Goal: Task Accomplishment & Management: Manage account settings

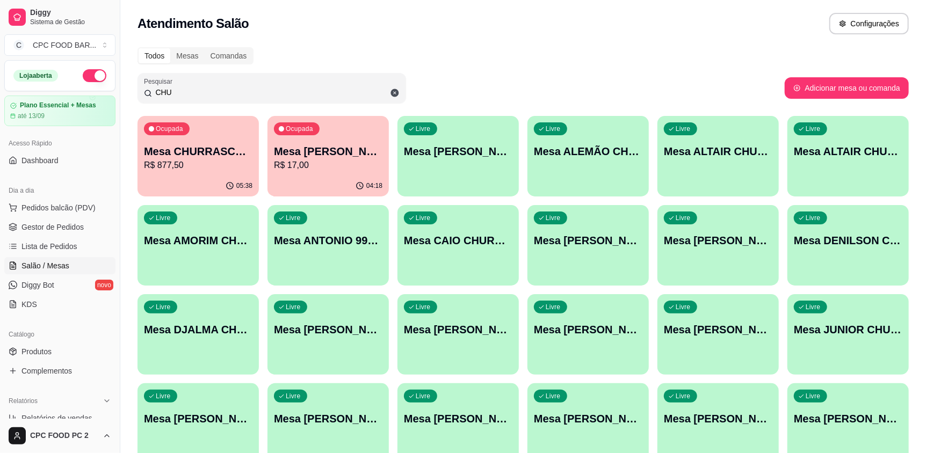
drag, startPoint x: 265, startPoint y: 92, endPoint x: 136, endPoint y: 99, distance: 129.1
click at [137, 98] on div "Pesquisar CHU" at bounding box center [271, 88] width 269 height 30
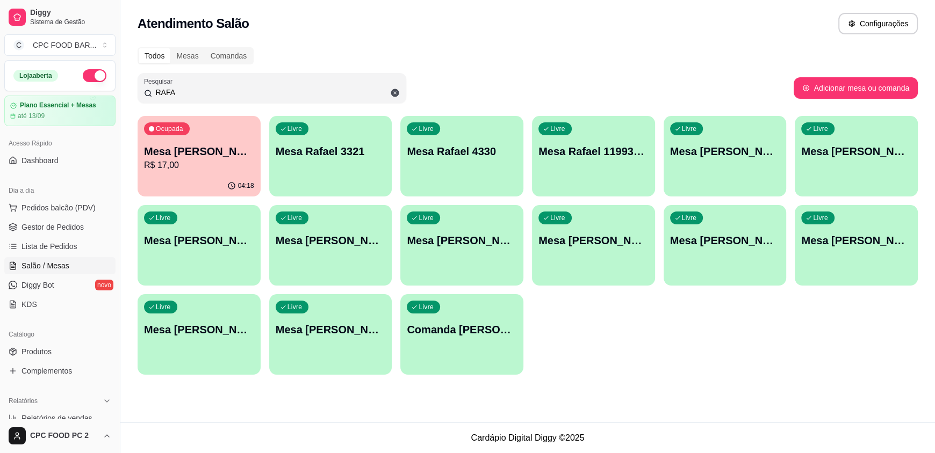
type input "RAFA"
click at [170, 144] on p "Mesa [PERSON_NAME]" at bounding box center [199, 151] width 107 height 15
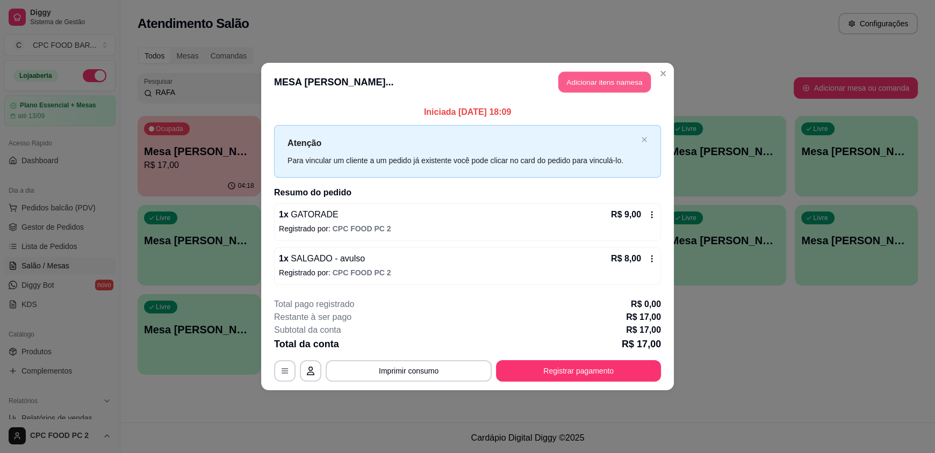
click at [571, 80] on button "Adicionar itens na mesa" at bounding box center [604, 82] width 92 height 21
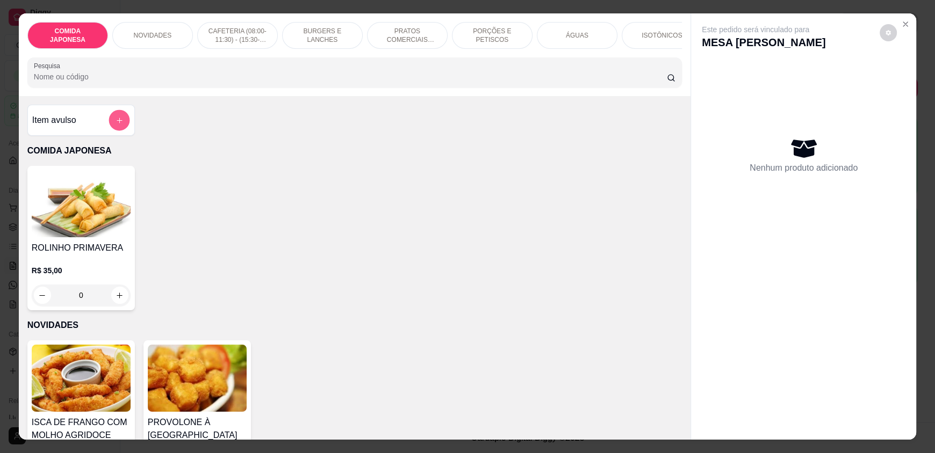
click at [112, 131] on button "add-separate-item" at bounding box center [118, 120] width 21 height 21
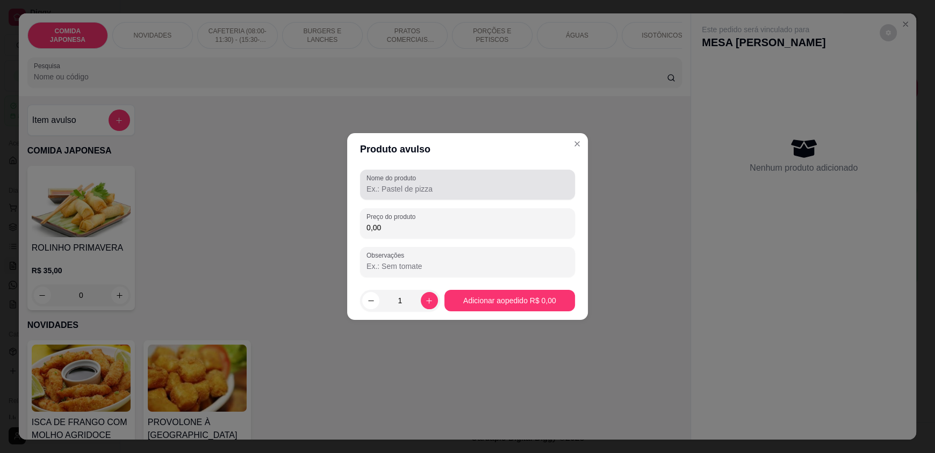
click at [486, 190] on input "Nome do produto" at bounding box center [467, 189] width 202 height 11
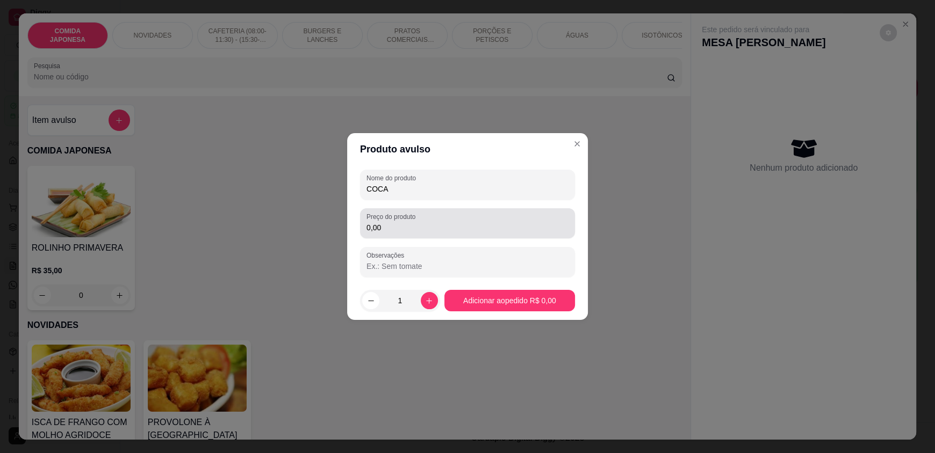
type input "COCA"
click at [486, 233] on div "0,00" at bounding box center [467, 223] width 202 height 21
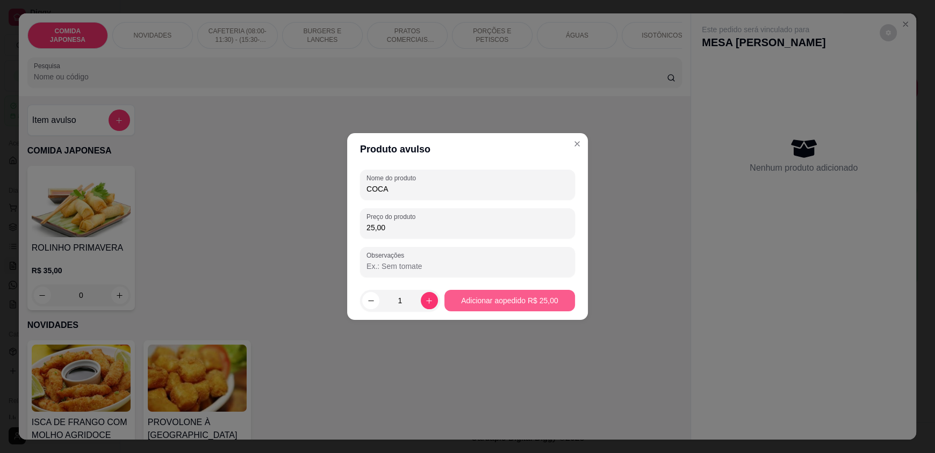
type input "25,00"
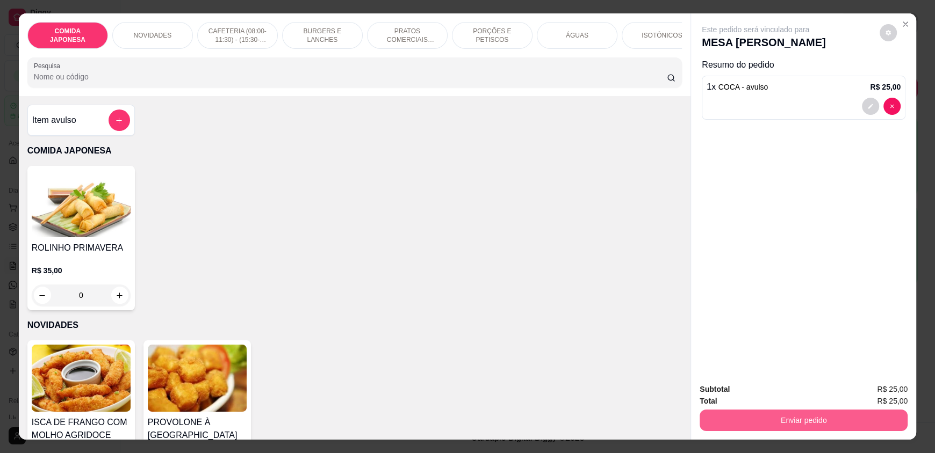
click at [799, 418] on button "Enviar pedido" at bounding box center [803, 420] width 208 height 21
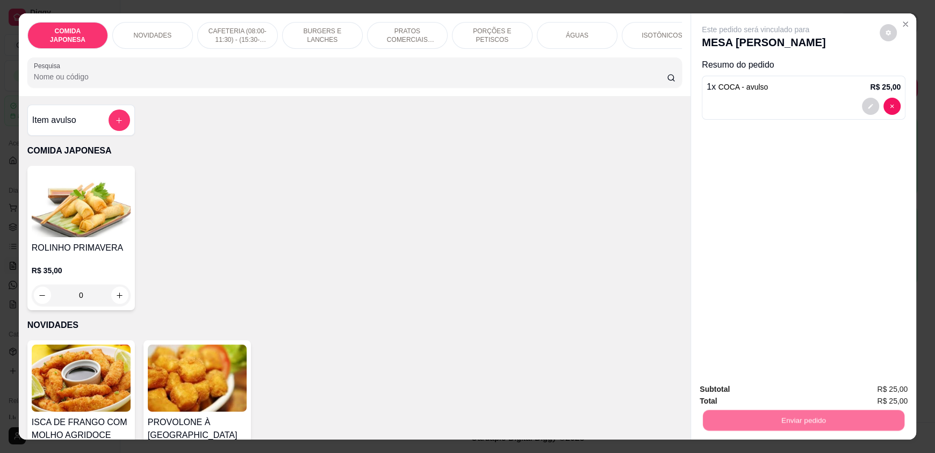
click at [784, 388] on button "Não registrar e enviar pedido" at bounding box center [768, 394] width 112 height 20
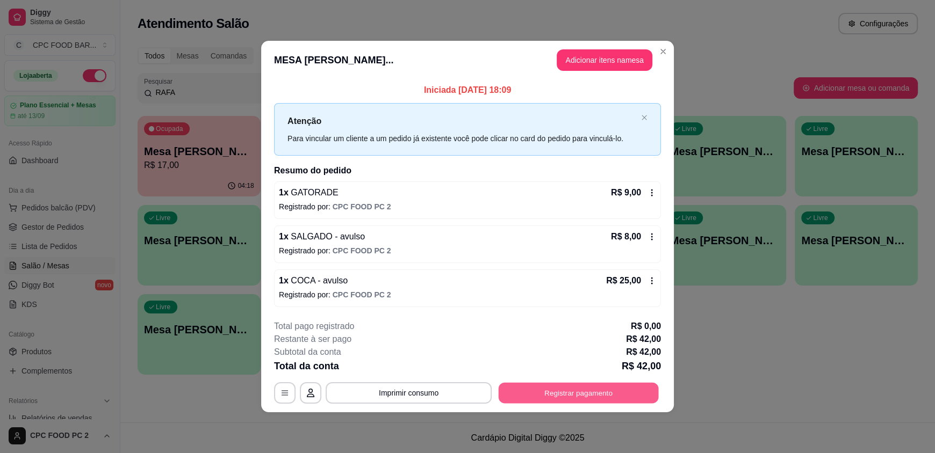
click at [612, 391] on button "Registrar pagamento" at bounding box center [578, 392] width 160 height 21
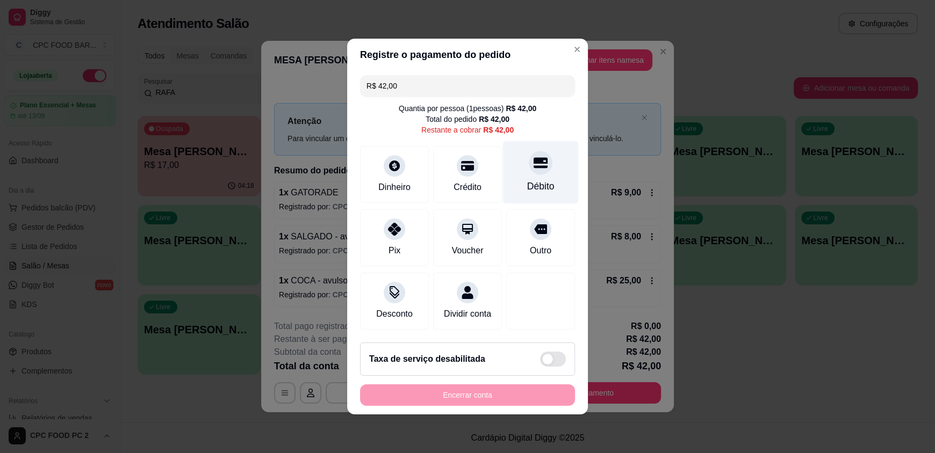
click at [511, 160] on div "Débito" at bounding box center [541, 172] width 76 height 63
type input "R$ 0,00"
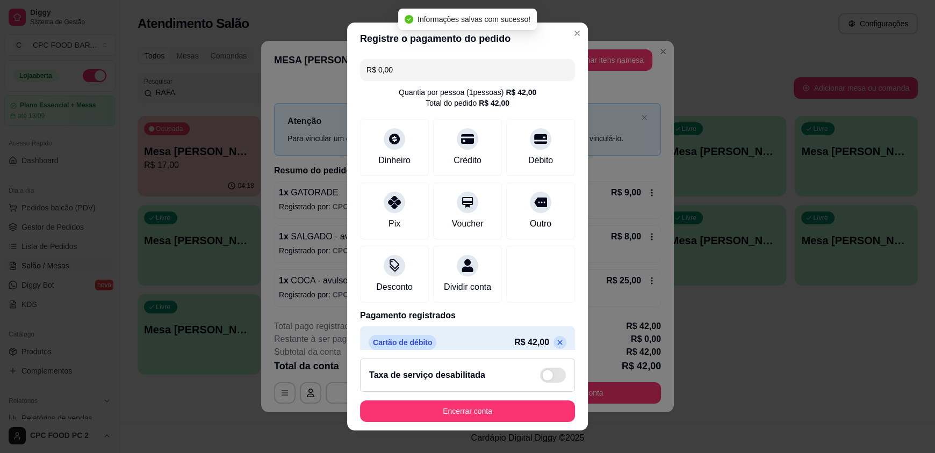
drag, startPoint x: 489, startPoint y: 397, endPoint x: 487, endPoint y: 403, distance: 6.3
click at [488, 399] on footer "Taxa de serviço desabilitada Encerrar conta" at bounding box center [467, 390] width 241 height 81
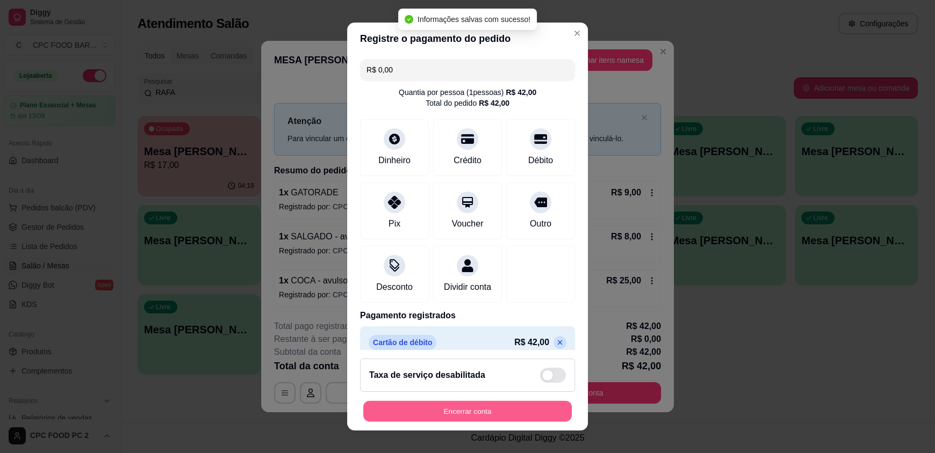
click at [487, 404] on button "Encerrar conta" at bounding box center [467, 411] width 208 height 21
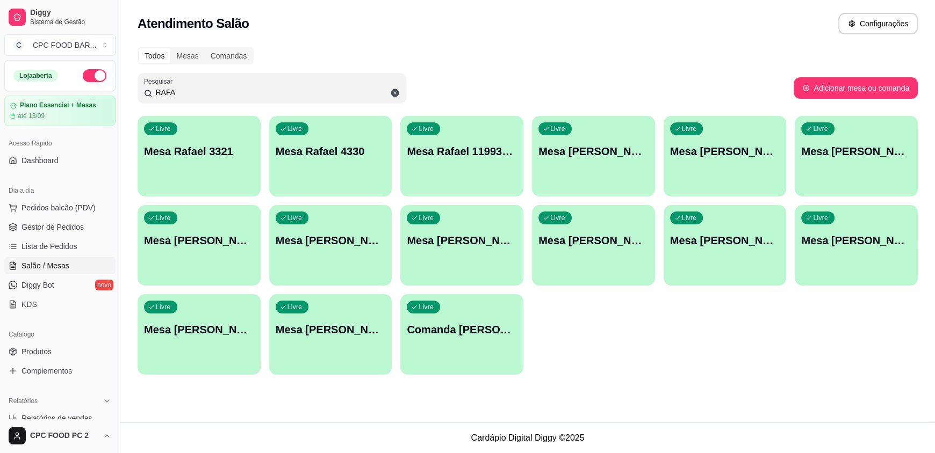
drag, startPoint x: 231, startPoint y: 87, endPoint x: 46, endPoint y: 94, distance: 186.0
click at [46, 94] on div "Diggy Sistema de Gestão C CPC FOOD BAR ... Loja aberta Plano Essencial + Mesas …" at bounding box center [467, 226] width 935 height 453
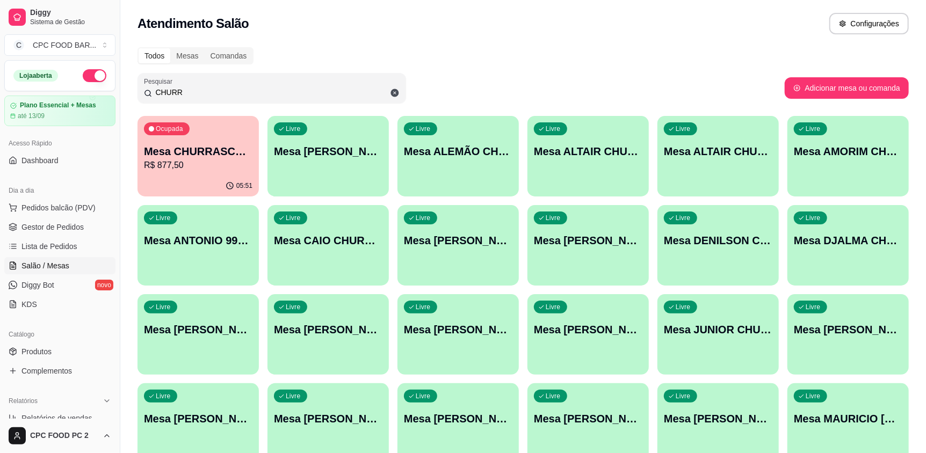
type input "CHURR"
click at [180, 141] on div "Ocupada Mesa CHURRASCO FUTEBOL R$ 877,50" at bounding box center [197, 146] width 121 height 60
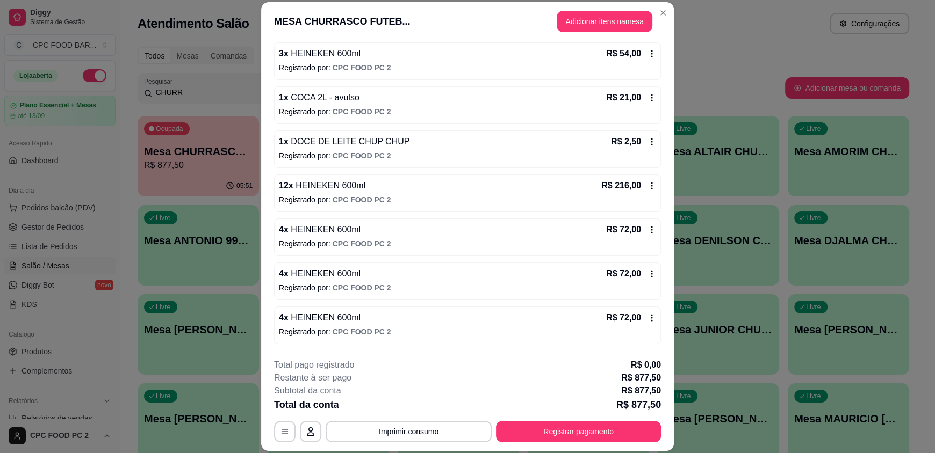
scroll to position [429, 0]
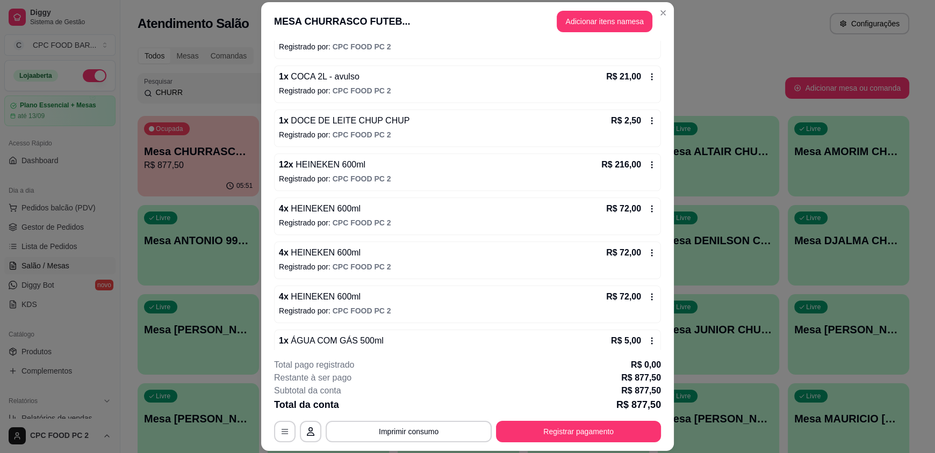
click at [390, 86] on p "Registrado por: CPC FOOD PC 2" at bounding box center [467, 90] width 377 height 11
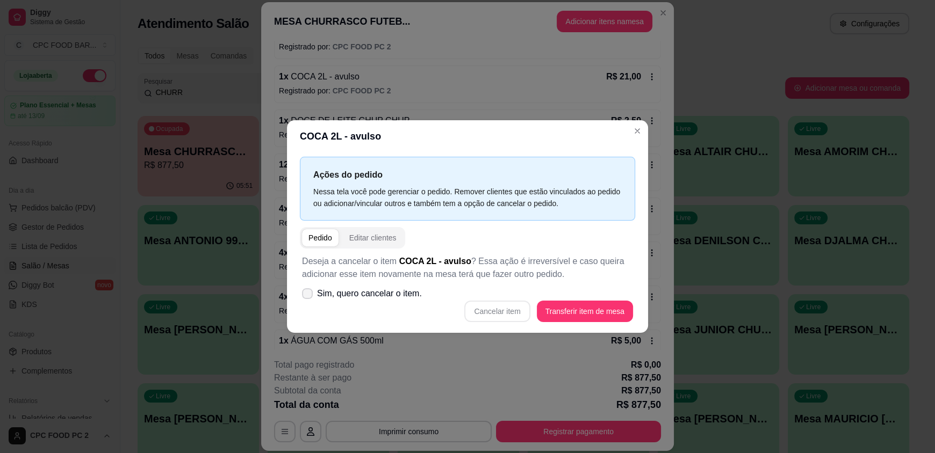
click at [331, 294] on span "Sim, quero cancelar o item." at bounding box center [369, 293] width 105 height 13
click at [308, 296] on input "Sim, quero cancelar o item." at bounding box center [304, 299] width 7 height 7
checkbox input "true"
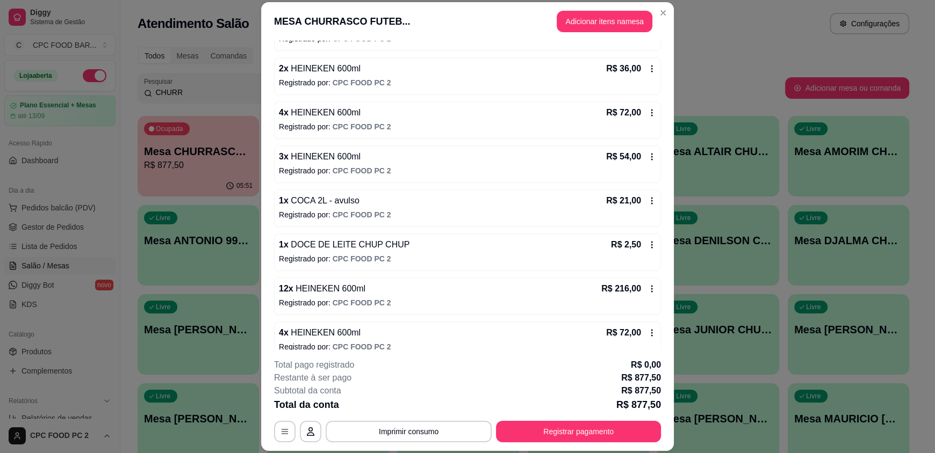
scroll to position [275, 0]
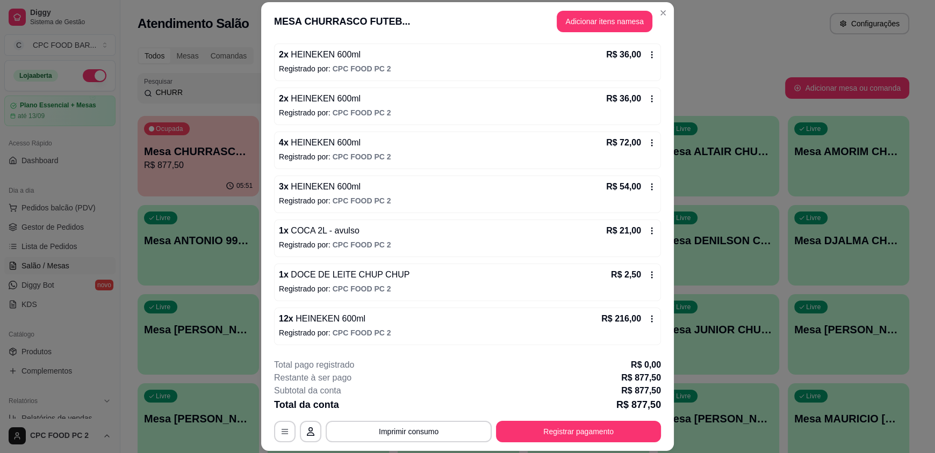
click at [364, 241] on span "CPC FOOD PC 2" at bounding box center [361, 245] width 59 height 9
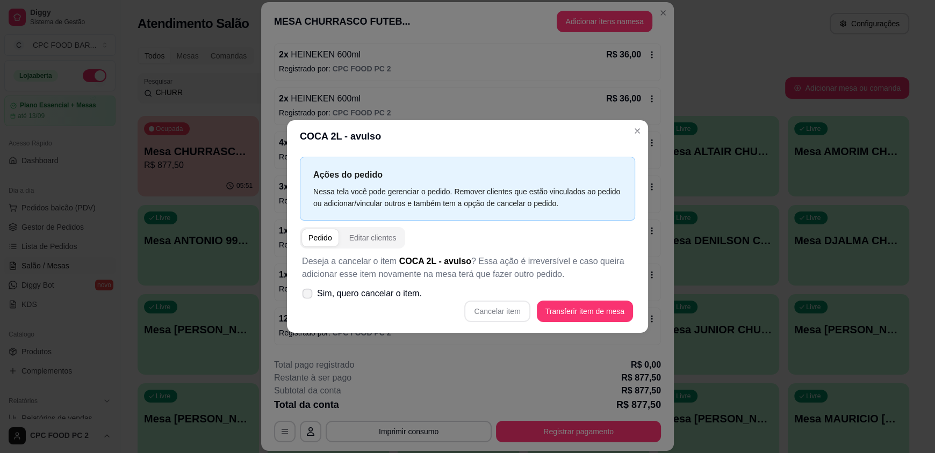
click at [393, 301] on label "Sim, quero cancelar o item." at bounding box center [362, 293] width 128 height 21
click at [308, 301] on input "Sim, quero cancelar o item." at bounding box center [304, 299] width 7 height 7
checkbox input "true"
click at [489, 317] on button "Cancelar item" at bounding box center [497, 311] width 66 height 21
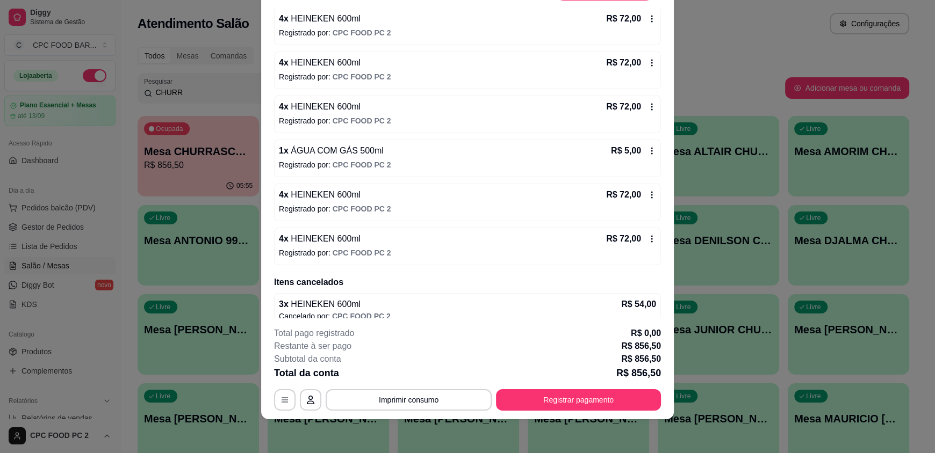
scroll to position [593, 0]
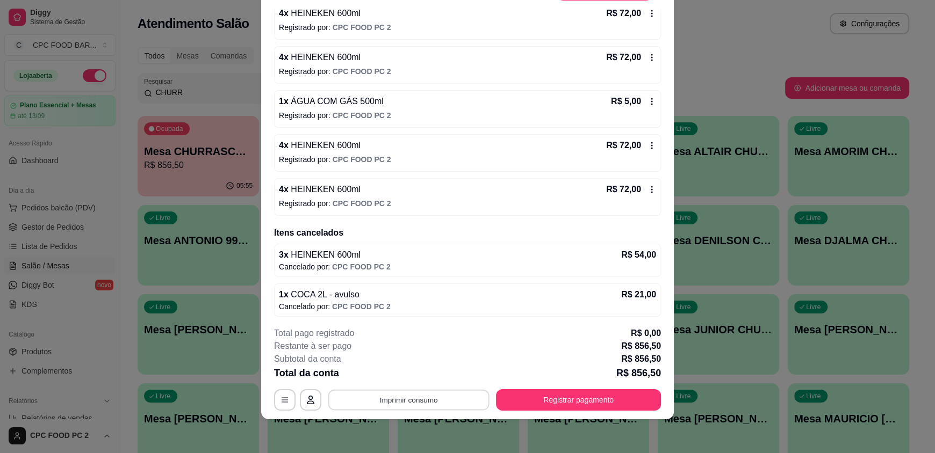
click at [438, 396] on button "Imprimir consumo" at bounding box center [408, 399] width 161 height 21
click at [408, 381] on button "IMPRESSORA" at bounding box center [407, 374] width 75 height 17
click at [578, 407] on button "Registrar pagamento" at bounding box center [578, 399] width 165 height 21
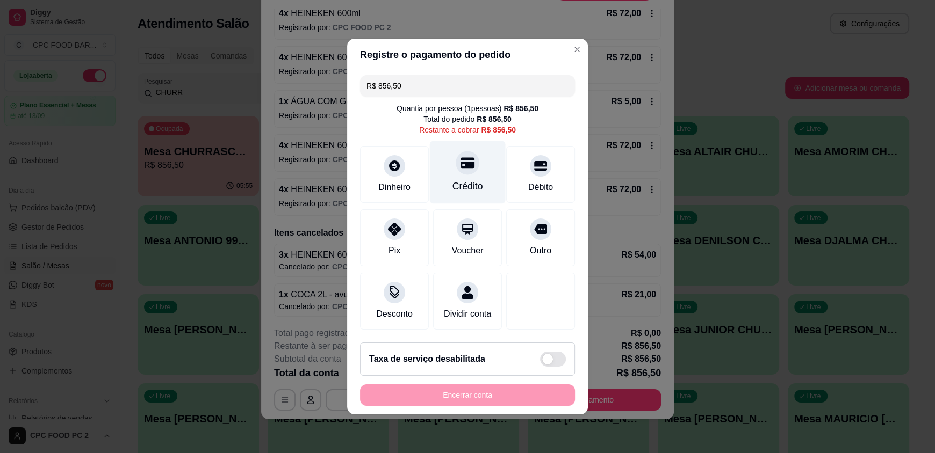
click at [462, 166] on div at bounding box center [467, 163] width 24 height 24
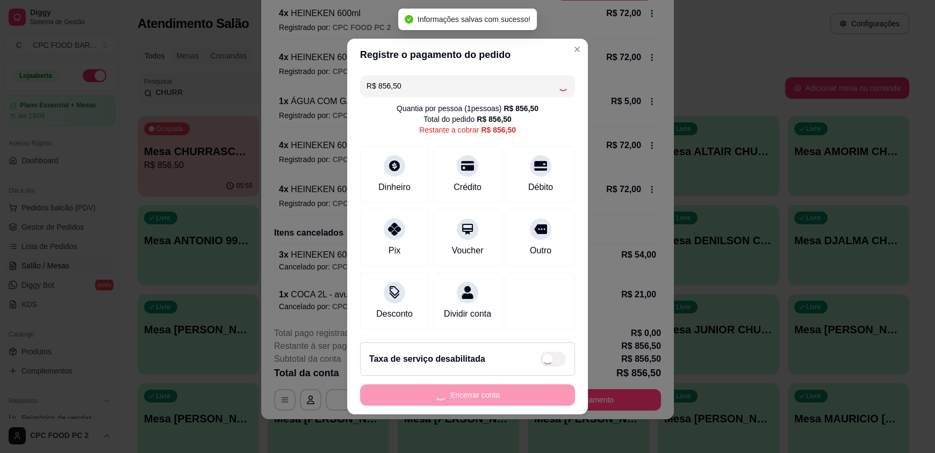
type input "R$ 0,00"
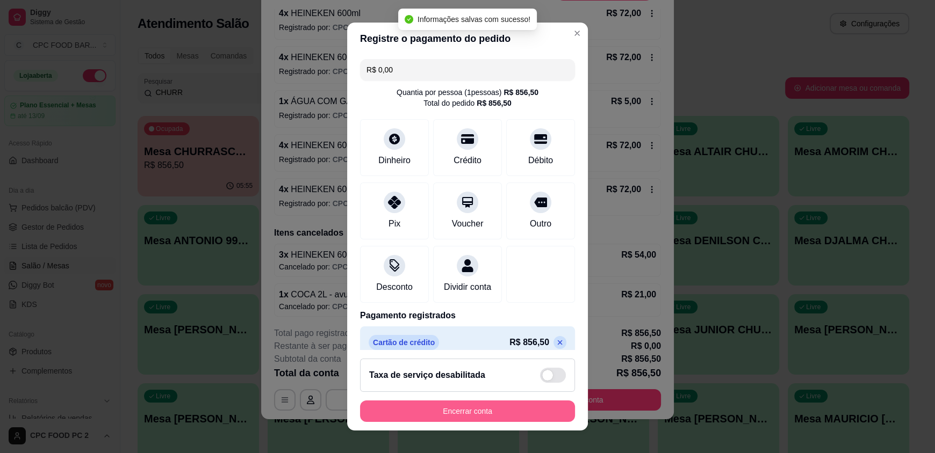
click at [510, 415] on button "Encerrar conta" at bounding box center [467, 411] width 215 height 21
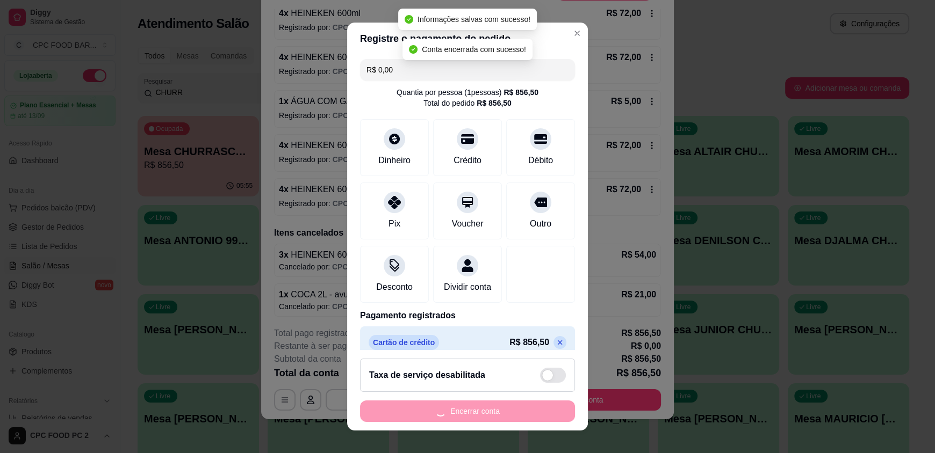
scroll to position [0, 0]
